Goal: Task Accomplishment & Management: Manage account settings

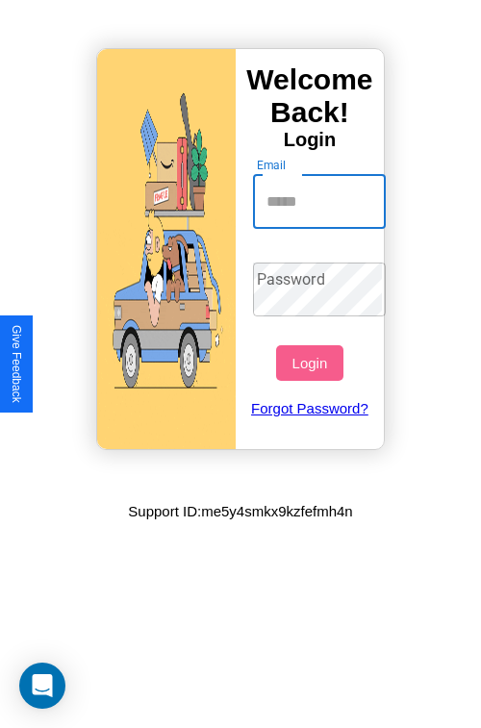
click at [321, 201] on input "Email" at bounding box center [320, 202] width 134 height 54
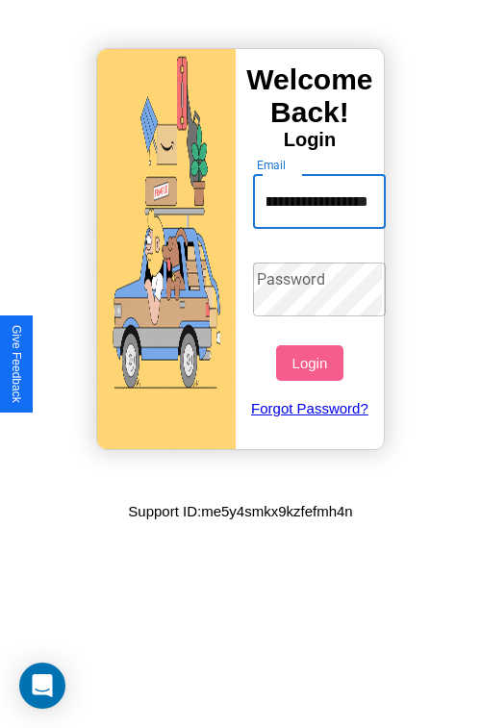
scroll to position [0, 72]
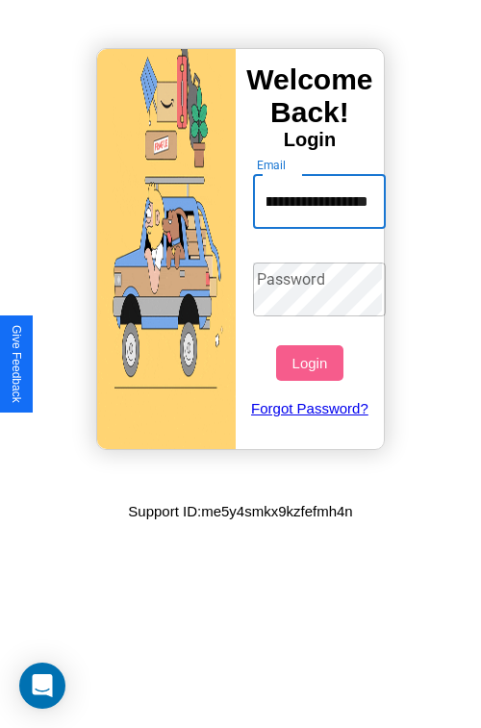
type input "**********"
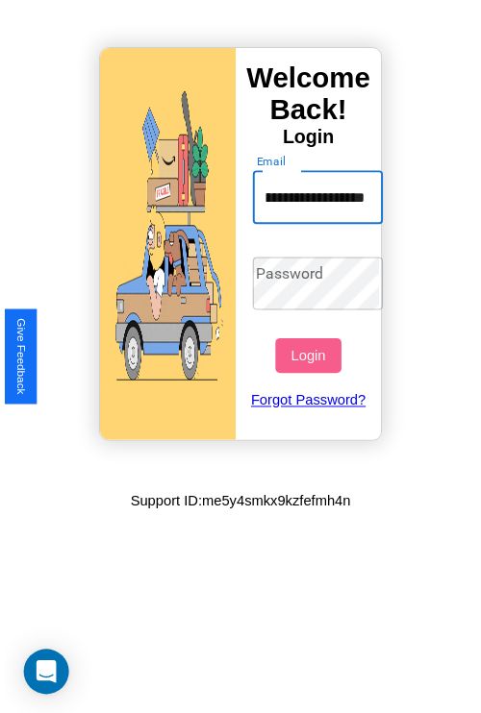
scroll to position [0, 0]
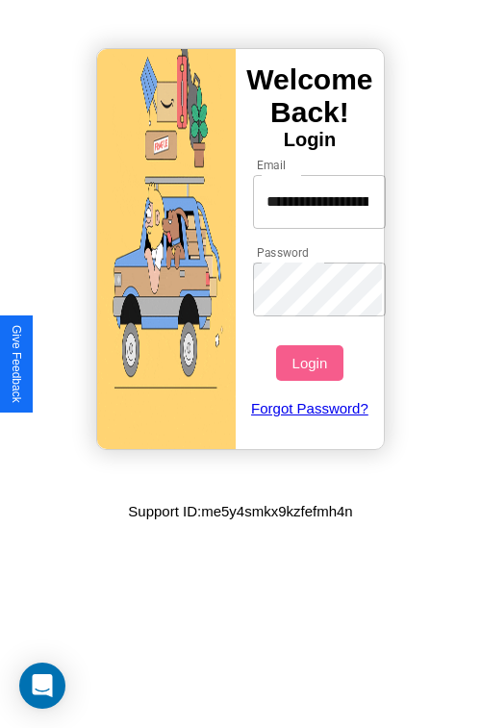
click at [311, 362] on button "Login" at bounding box center [309, 363] width 66 height 36
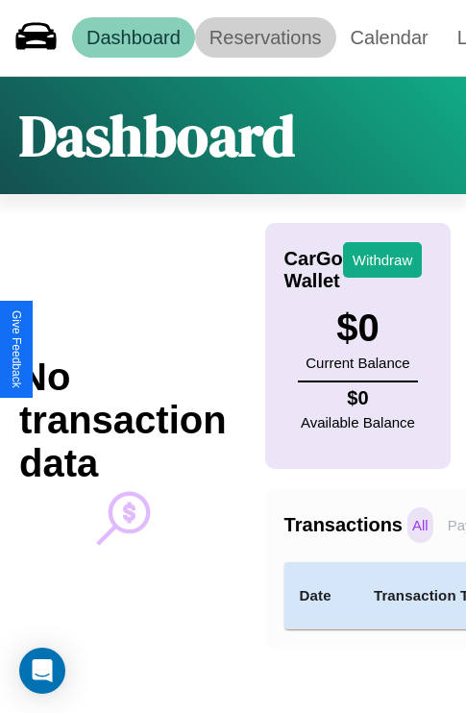
click at [265, 37] on link "Reservations" at bounding box center [265, 37] width 141 height 40
